Goal: Use online tool/utility: Utilize a website feature to perform a specific function

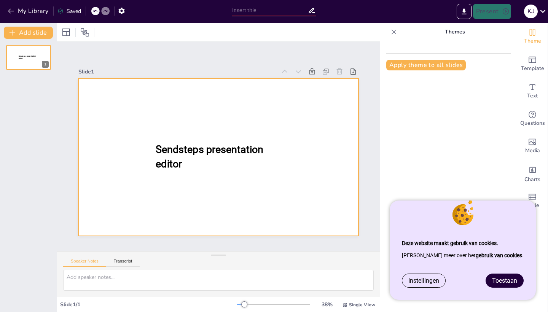
type input "New Sendsteps"
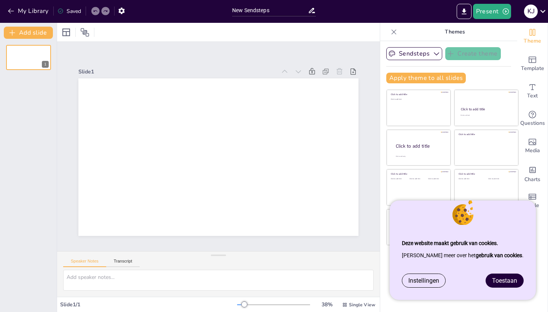
click at [512, 282] on span "Toestaan" at bounding box center [504, 280] width 25 height 7
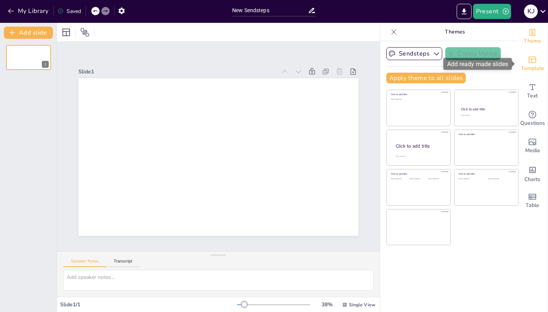
click at [534, 63] on icon "Add ready made slides" at bounding box center [533, 60] width 8 height 6
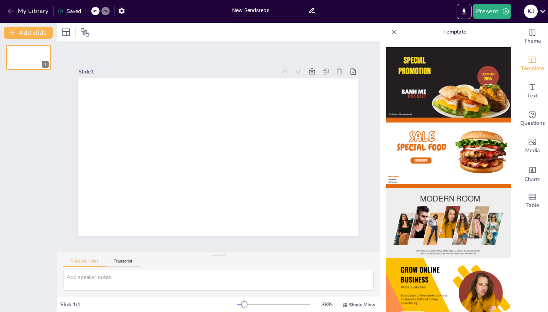
click at [456, 198] on img at bounding box center [448, 223] width 125 height 70
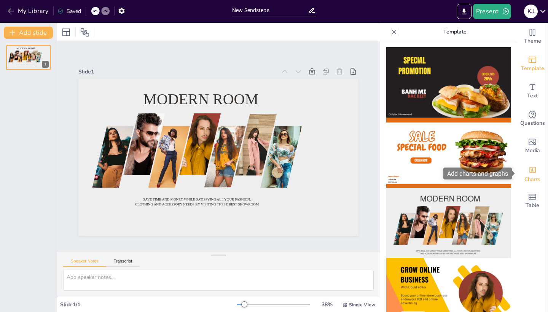
click at [536, 171] on icon "Add charts and graphs" at bounding box center [532, 170] width 6 height 6
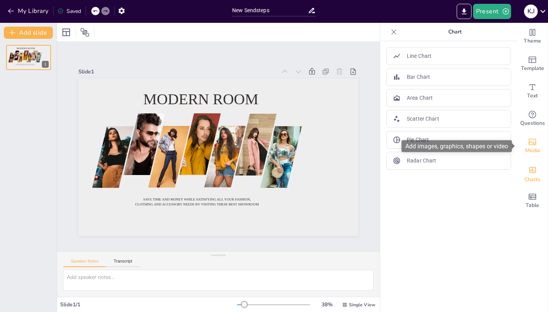
click at [543, 141] on div "Media" at bounding box center [532, 145] width 30 height 27
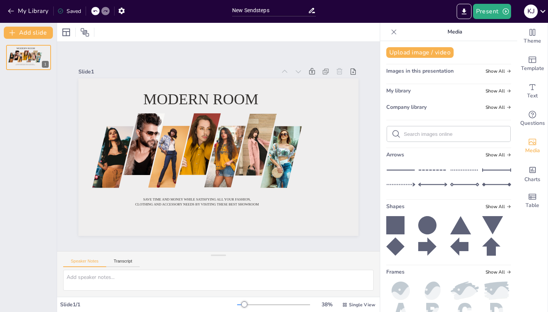
click at [394, 34] on icon at bounding box center [394, 32] width 8 height 8
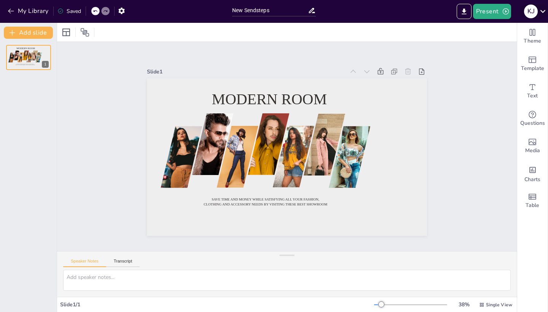
click at [541, 16] on icon at bounding box center [543, 11] width 10 height 10
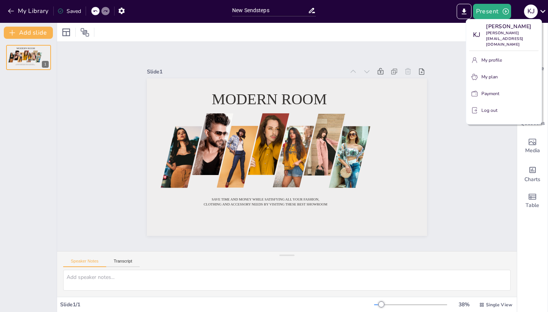
click at [98, 12] on div at bounding box center [274, 156] width 548 height 312
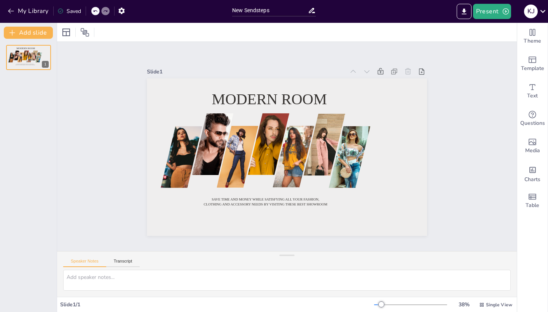
click at [97, 11] on icon at bounding box center [95, 11] width 4 height 2
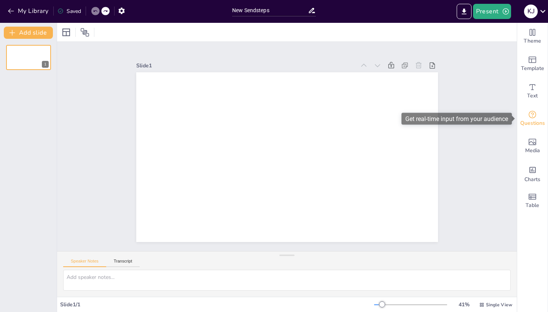
click at [536, 115] on icon "Get real-time input from your audience" at bounding box center [533, 115] width 8 height 8
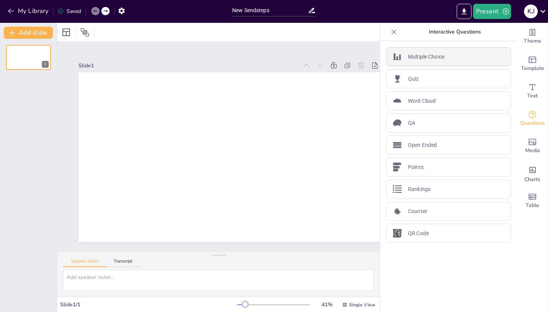
click at [422, 57] on p "Multiple Choice" at bounding box center [426, 57] width 37 height 8
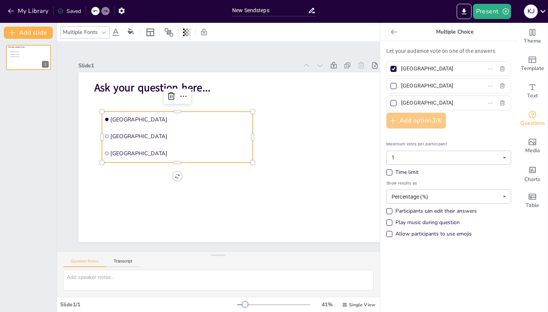
click at [417, 122] on button "Add option 3 / 6" at bounding box center [416, 121] width 60 height 16
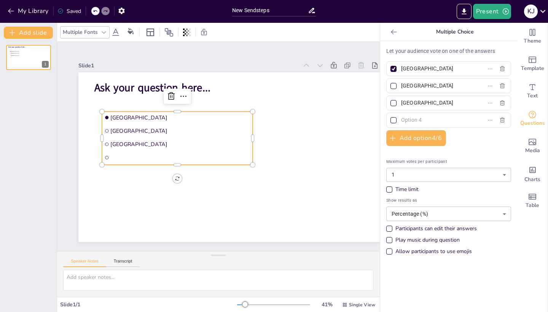
click at [406, 207] on body "Deze website maakt gebruik van cookies. [PERSON_NAME] meer over het gebruik van…" at bounding box center [274, 156] width 548 height 312
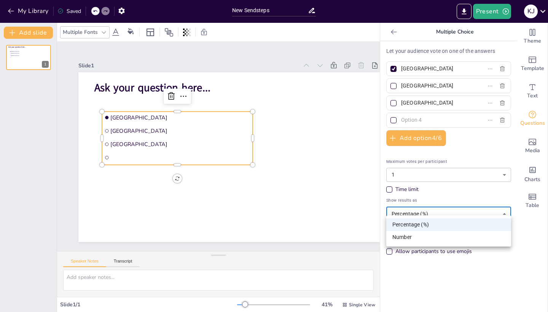
click at [406, 207] on div at bounding box center [274, 156] width 548 height 312
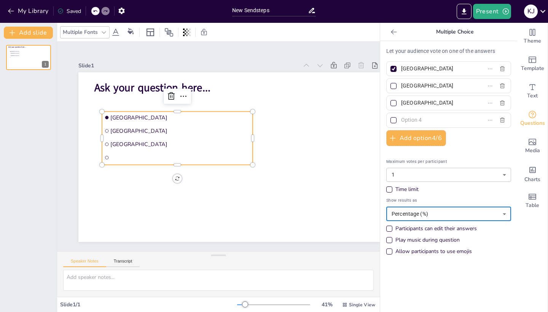
click at [408, 124] on input "text" at bounding box center [436, 120] width 71 height 11
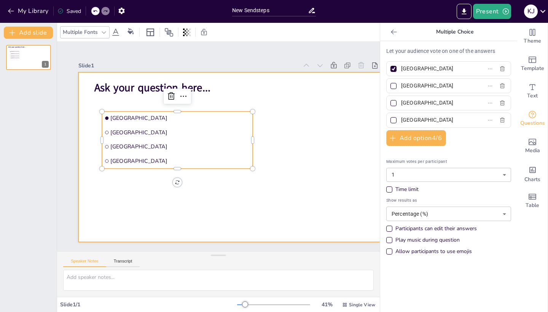
type input "[GEOGRAPHIC_DATA]"
click at [310, 167] on div at bounding box center [229, 157] width 302 height 170
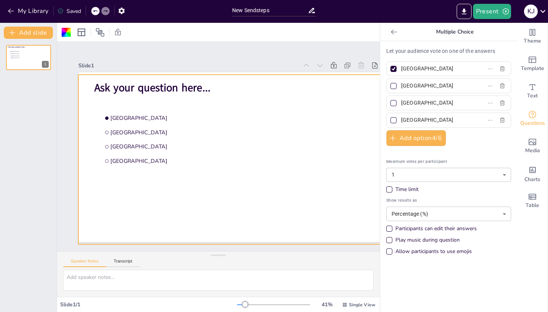
click at [413, 209] on body "Deze website maakt gebruik van cookies. [PERSON_NAME] meer over het gebruik van…" at bounding box center [274, 156] width 548 height 312
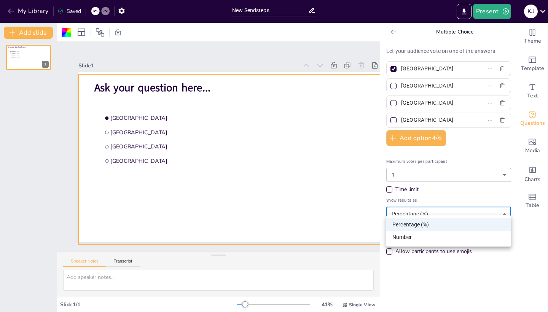
click at [413, 209] on div at bounding box center [274, 156] width 548 height 312
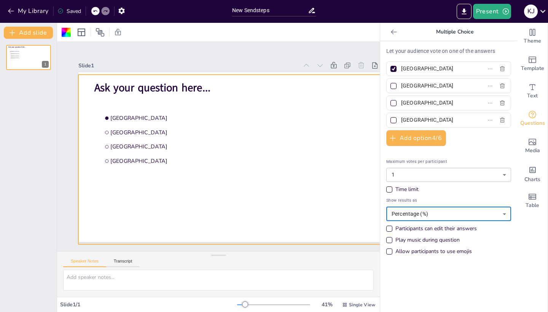
click at [411, 186] on div "Time limit" at bounding box center [406, 190] width 23 height 8
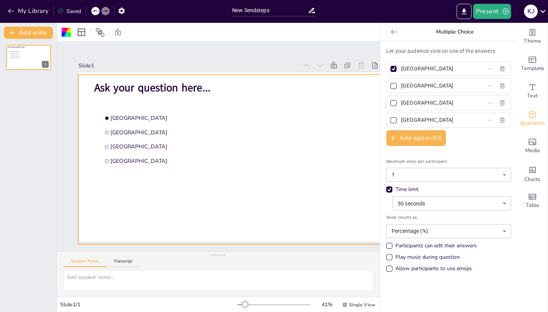
click at [429, 193] on body "Deze website maakt gebruik van cookies. [PERSON_NAME] meer over het gebruik van…" at bounding box center [274, 156] width 548 height 312
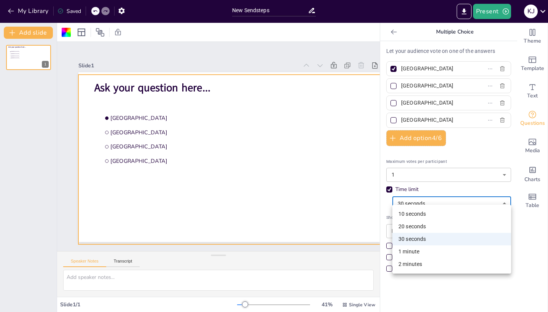
click at [371, 209] on div at bounding box center [274, 156] width 548 height 312
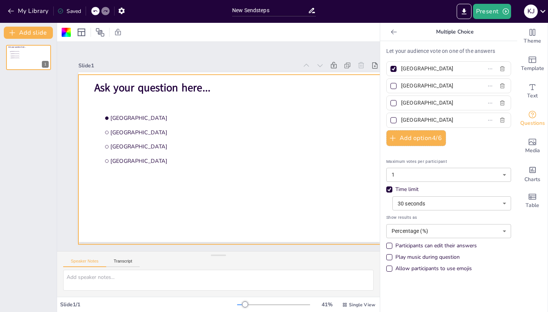
click at [489, 272] on div "Let your audience vote on one of the answers [GEOGRAPHIC_DATA] [GEOGRAPHIC_DATA…" at bounding box center [448, 176] width 137 height 271
click at [260, 56] on div "Slide 1 Ask your question here... [GEOGRAPHIC_DATA] [GEOGRAPHIC_DATA] [GEOGRAPH…" at bounding box center [229, 146] width 302 height 191
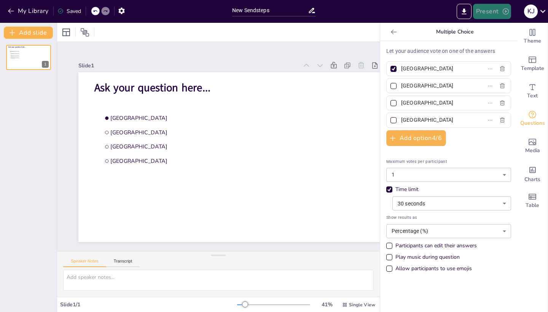
click at [494, 10] on button "Present" at bounding box center [492, 11] width 38 height 15
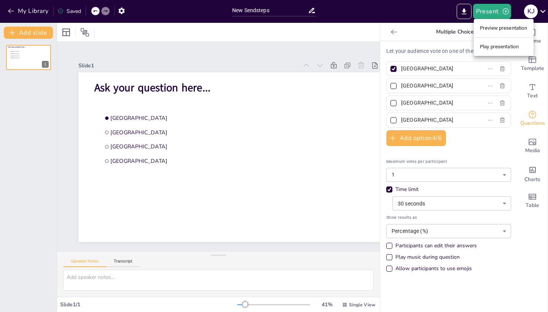
click at [497, 47] on li "Play presentation" at bounding box center [504, 47] width 60 height 12
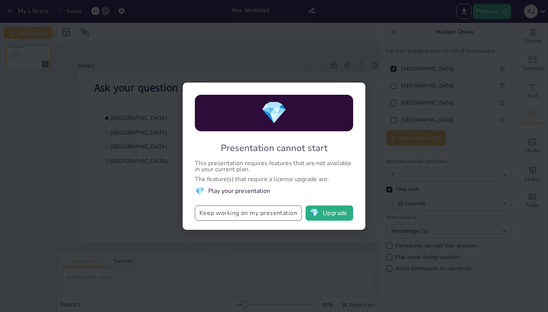
click at [275, 216] on button "Keep working on my presentation" at bounding box center [248, 213] width 107 height 15
